Goal: Task Accomplishment & Management: Use online tool/utility

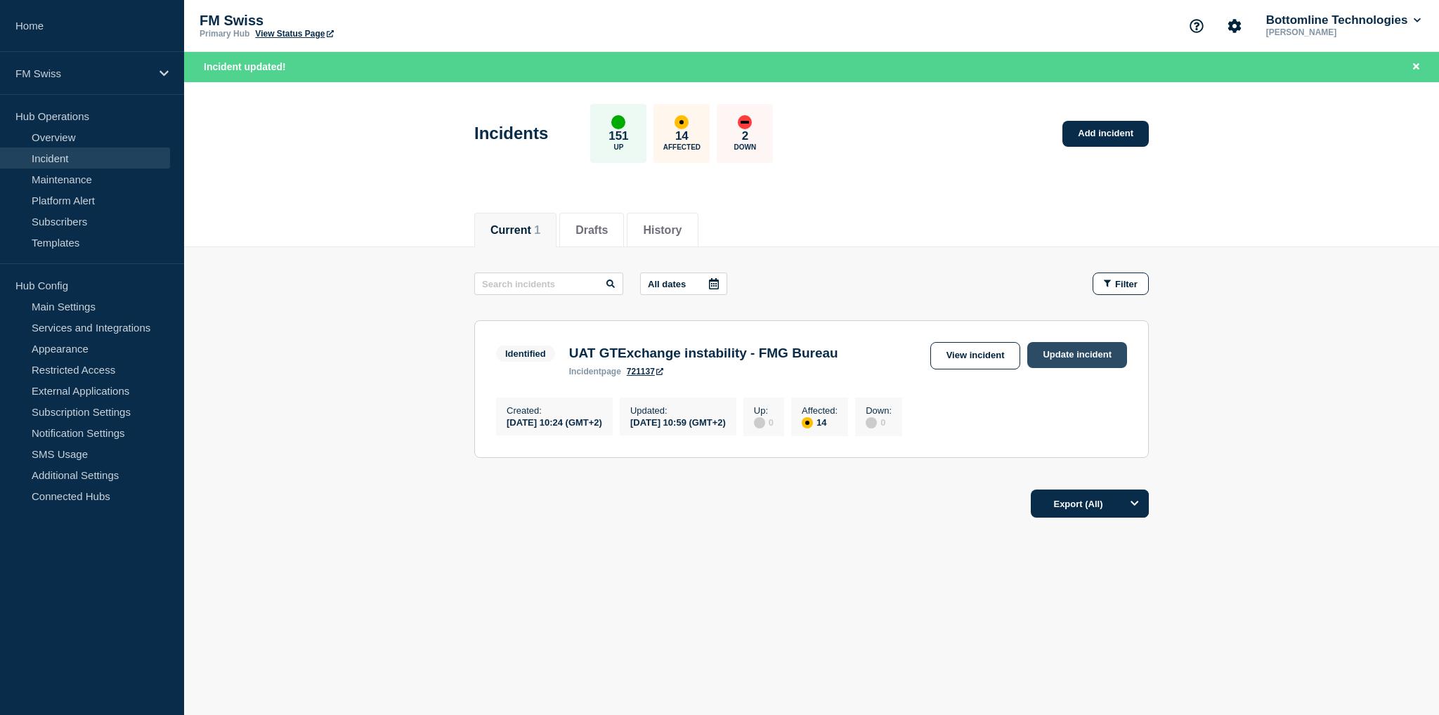
click at [1038, 356] on link "Update incident" at bounding box center [1077, 355] width 100 height 26
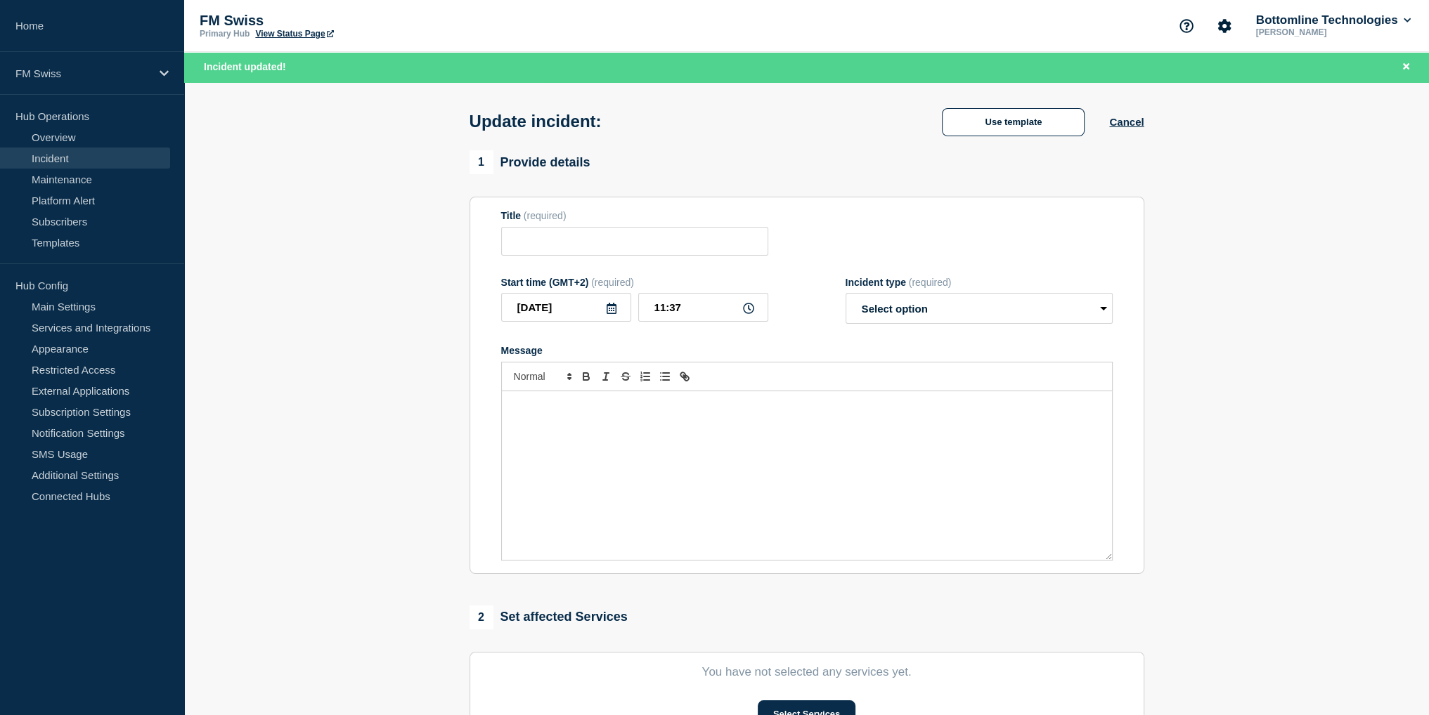
type input "UAT GTExchange instability - FMG Bureau"
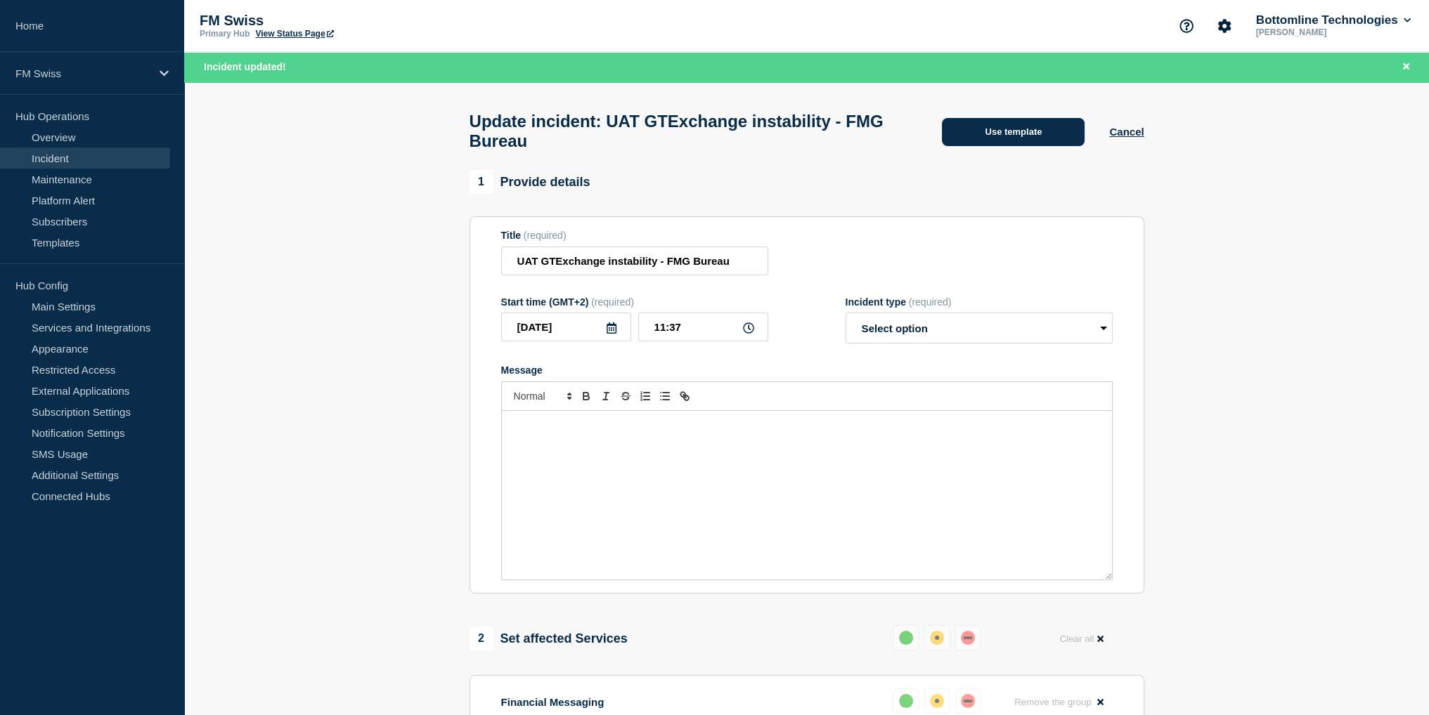
click at [1006, 137] on button "Use template" at bounding box center [1013, 132] width 143 height 28
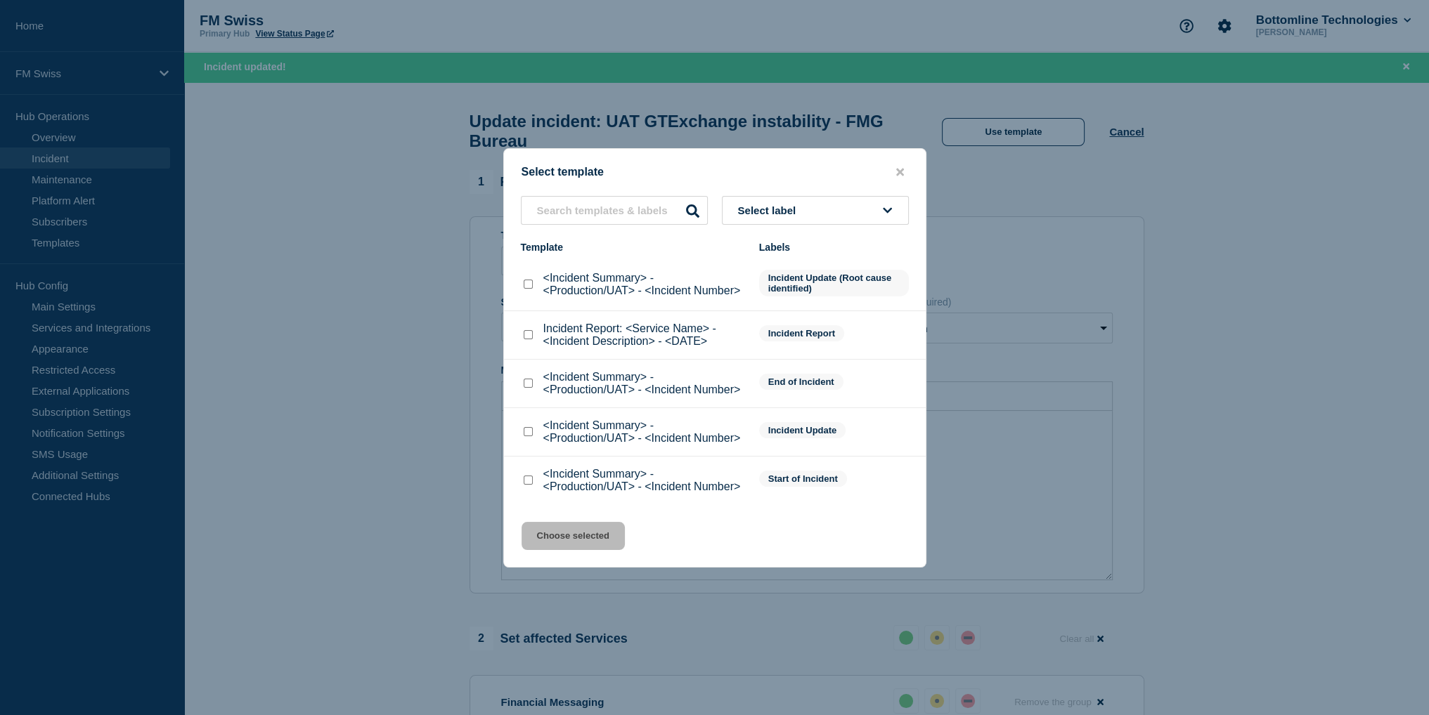
click at [526, 431] on input "<Incident Summary> - <Production/UAT> - <Incident Number> checkbox" at bounding box center [528, 431] width 9 height 9
checkbox input "true"
click at [564, 538] on button "Choose selected" at bounding box center [572, 536] width 103 height 28
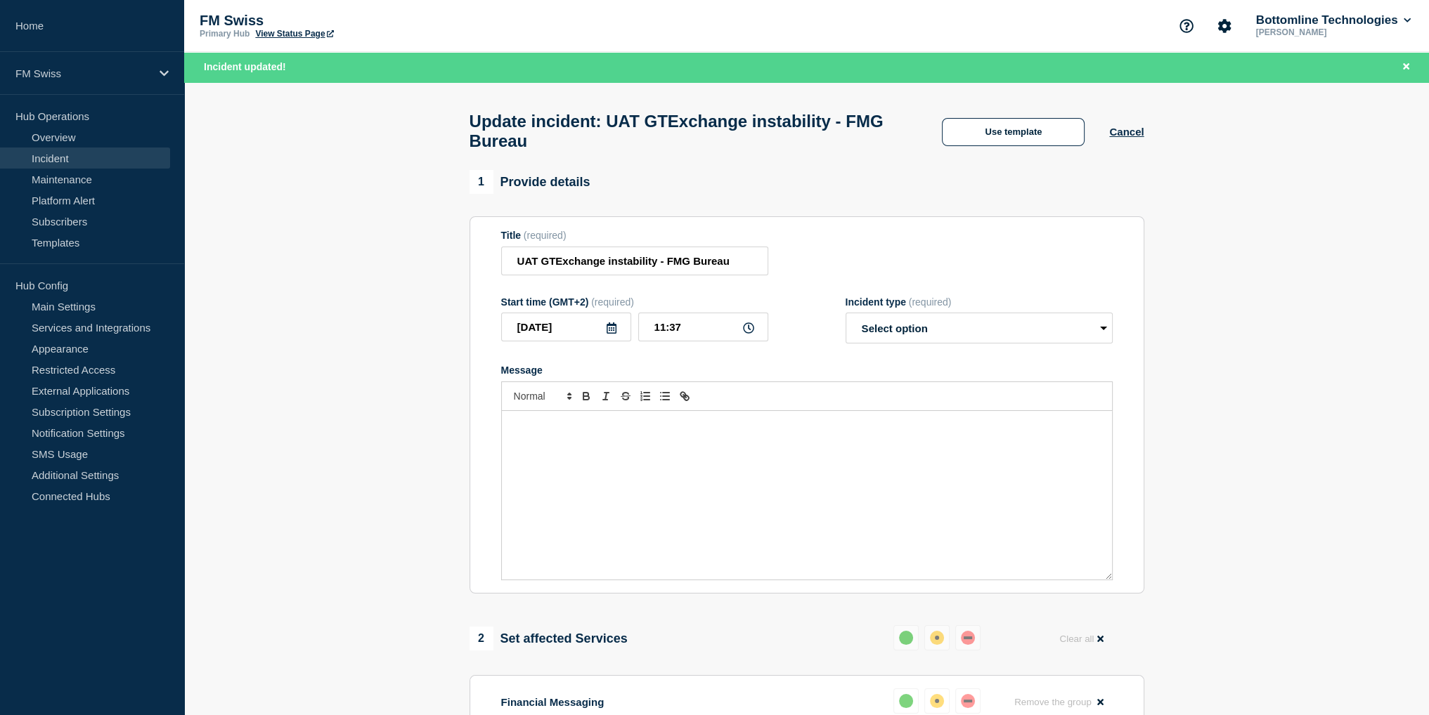
select select "investigating"
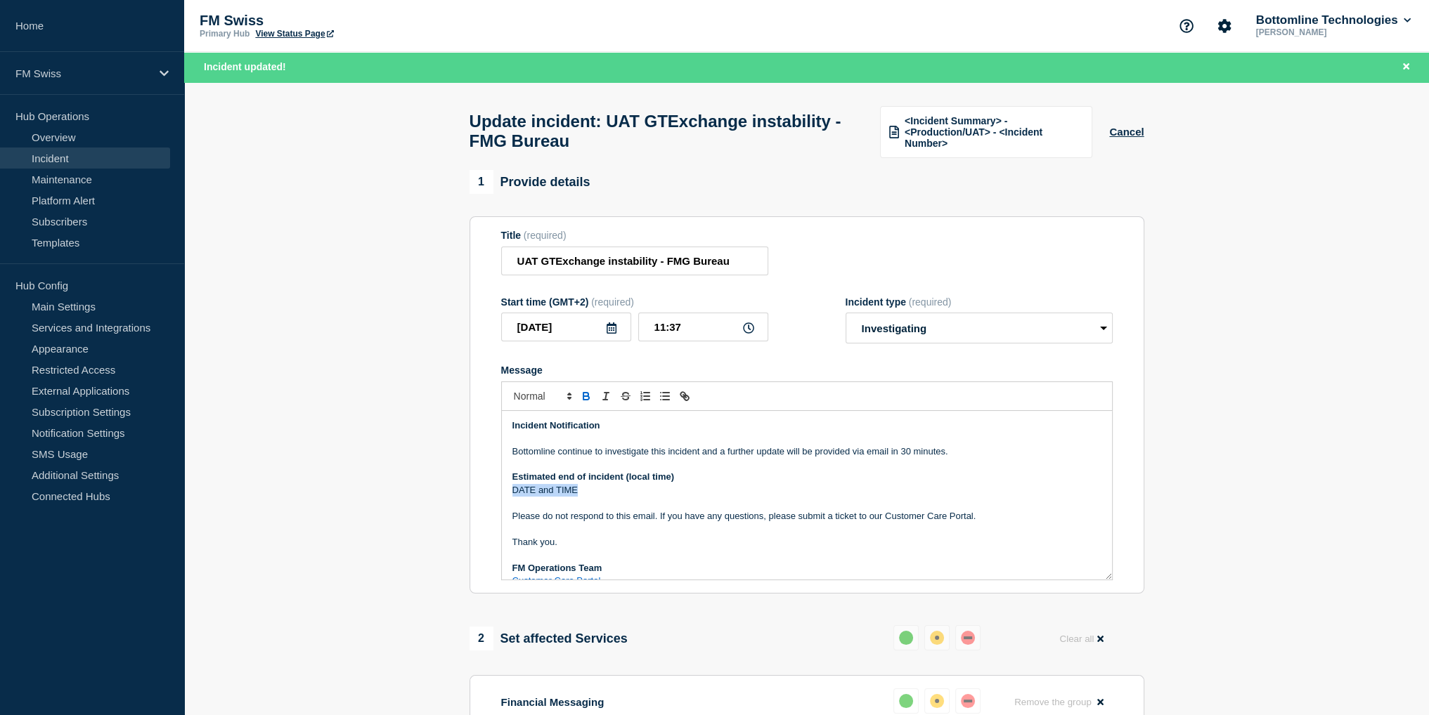
drag, startPoint x: 599, startPoint y: 500, endPoint x: 512, endPoint y: 496, distance: 87.2
click at [512, 496] on p "DATE and TIME" at bounding box center [806, 490] width 589 height 13
click at [912, 343] on select "Select option Investigating Identified Monitoring Resolved" at bounding box center [978, 328] width 267 height 31
select select "identified"
click at [845, 321] on select "Select option Investigating Identified Monitoring Resolved" at bounding box center [978, 328] width 267 height 31
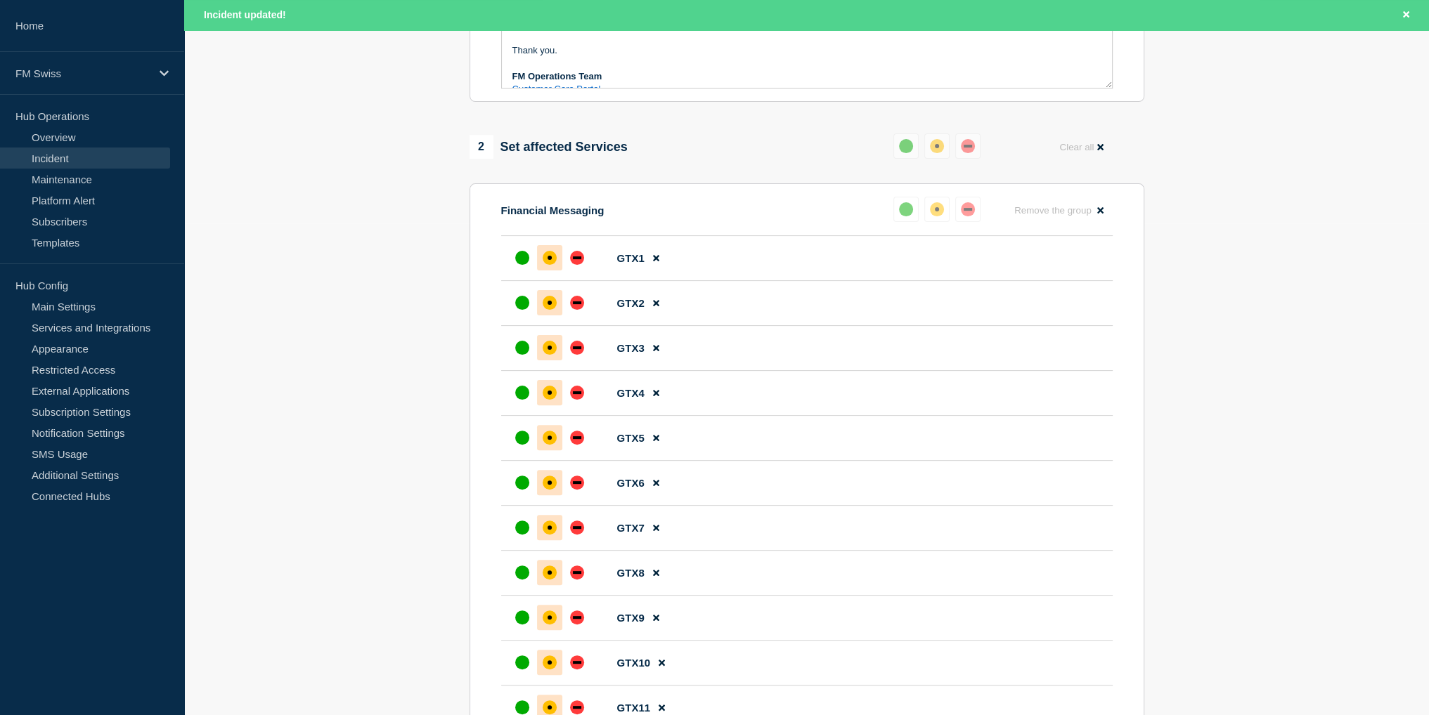
scroll to position [1119, 0]
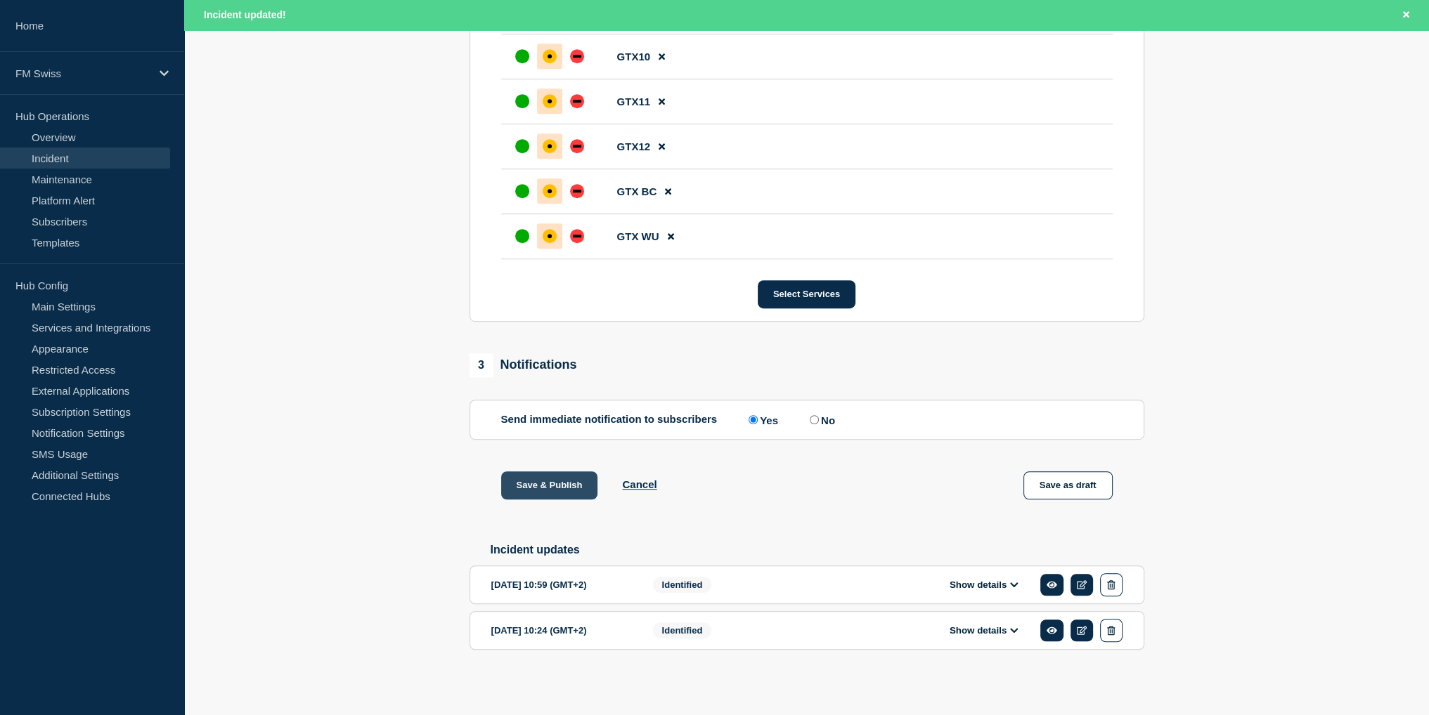
click at [528, 488] on button "Save & Publish" at bounding box center [549, 486] width 97 height 28
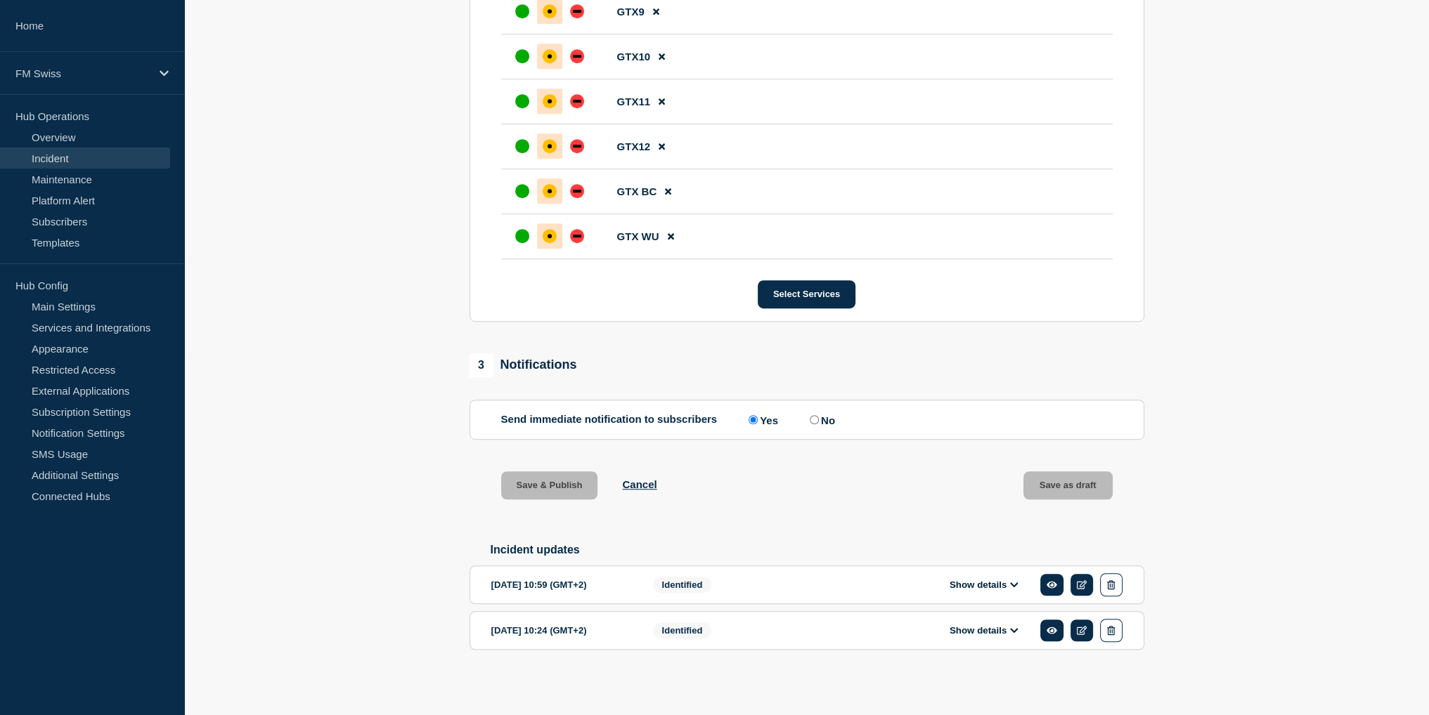
scroll to position [1089, 0]
